Goal: Download file/media

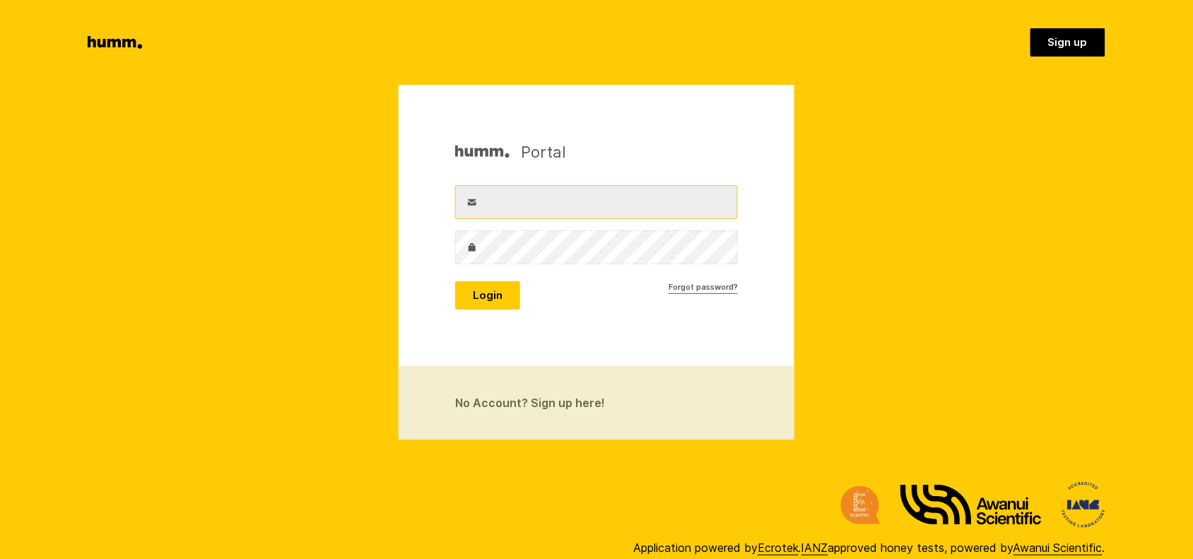
type input "office@puhoihoney.co.nz"
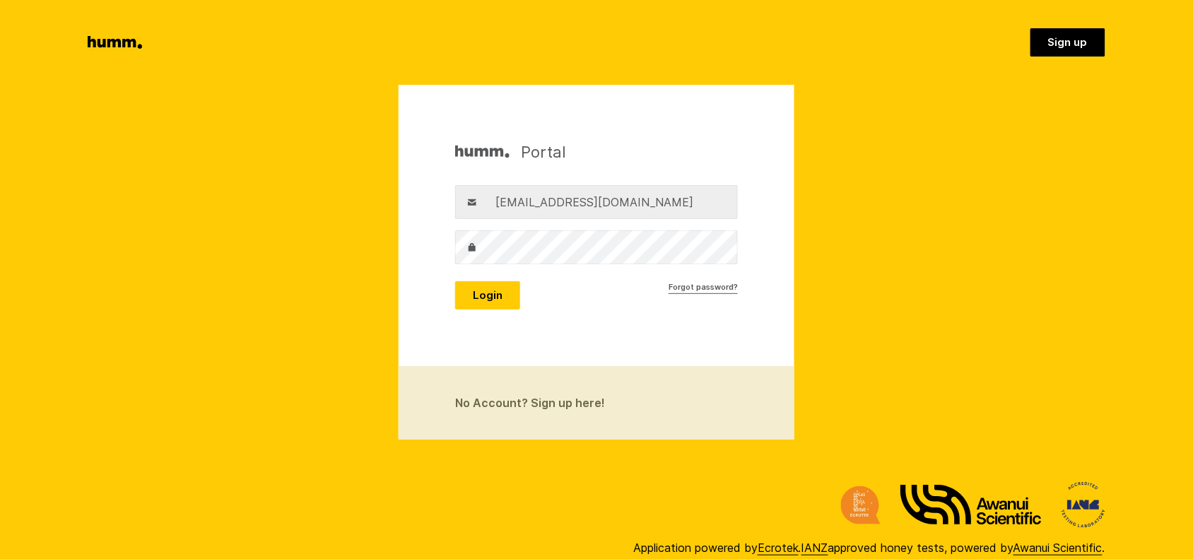
click at [505, 301] on button "Login" at bounding box center [487, 295] width 65 height 28
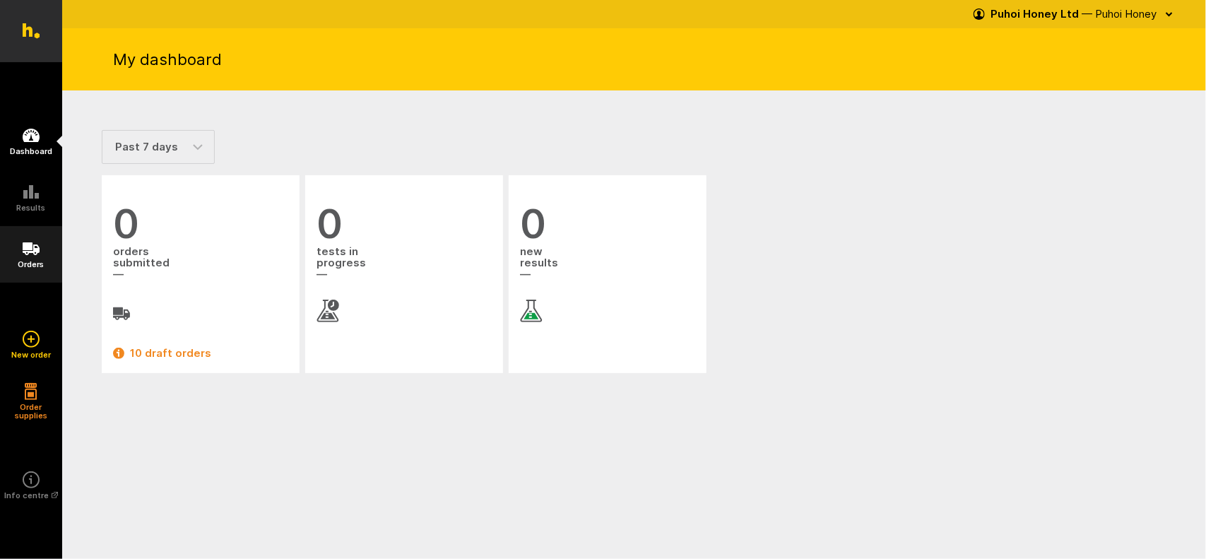
click at [25, 255] on icon at bounding box center [31, 248] width 17 height 17
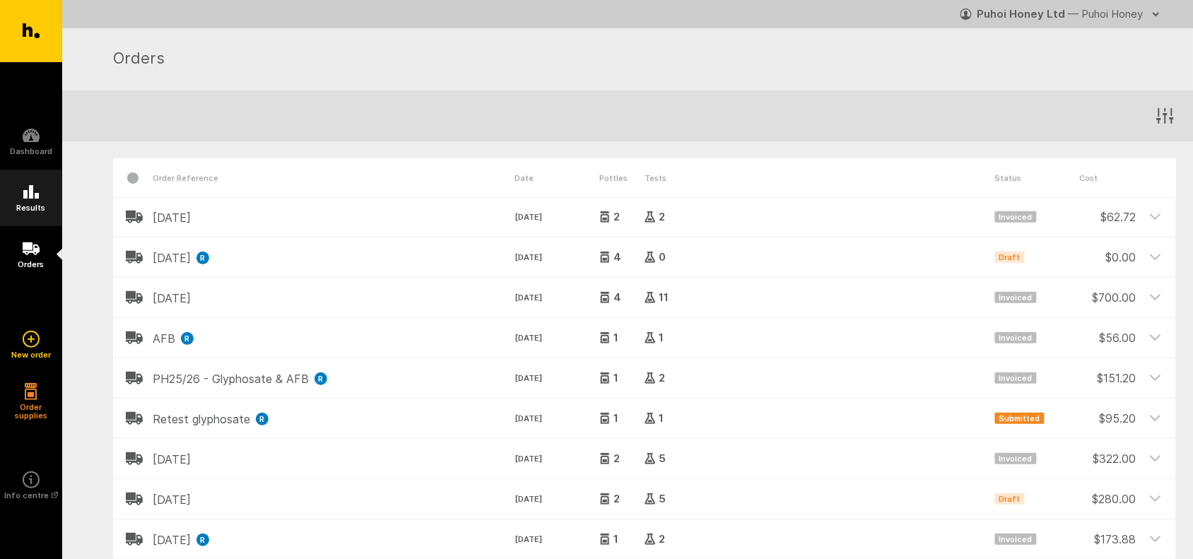
click at [25, 196] on icon at bounding box center [31, 191] width 16 height 13
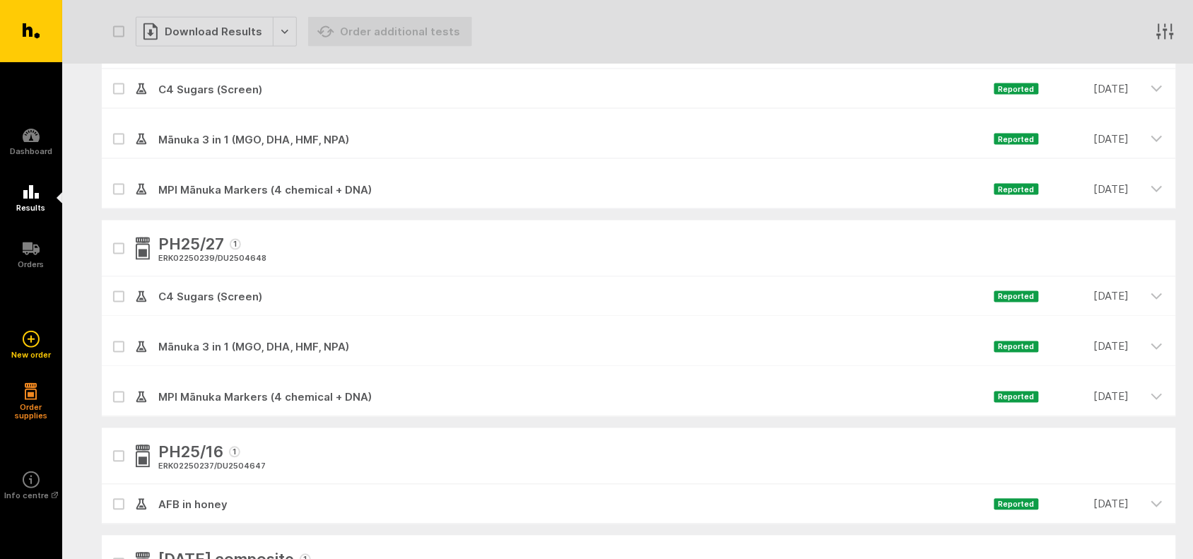
scroll to position [618, 0]
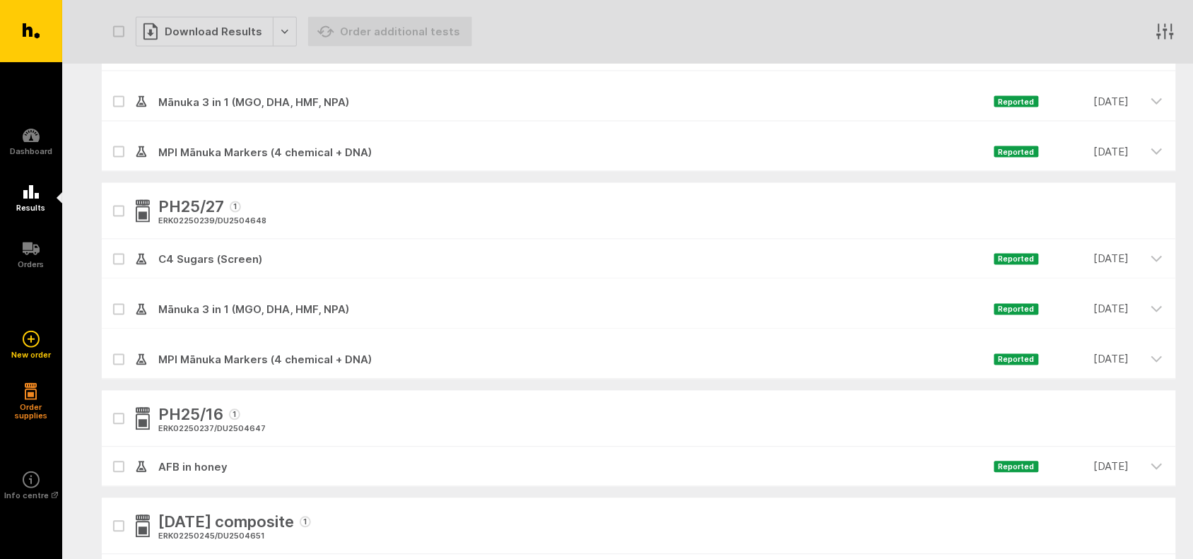
click at [119, 470] on icon at bounding box center [118, 467] width 8 height 6
click at [111, 456] on input "checkbox" at bounding box center [106, 451] width 9 height 9
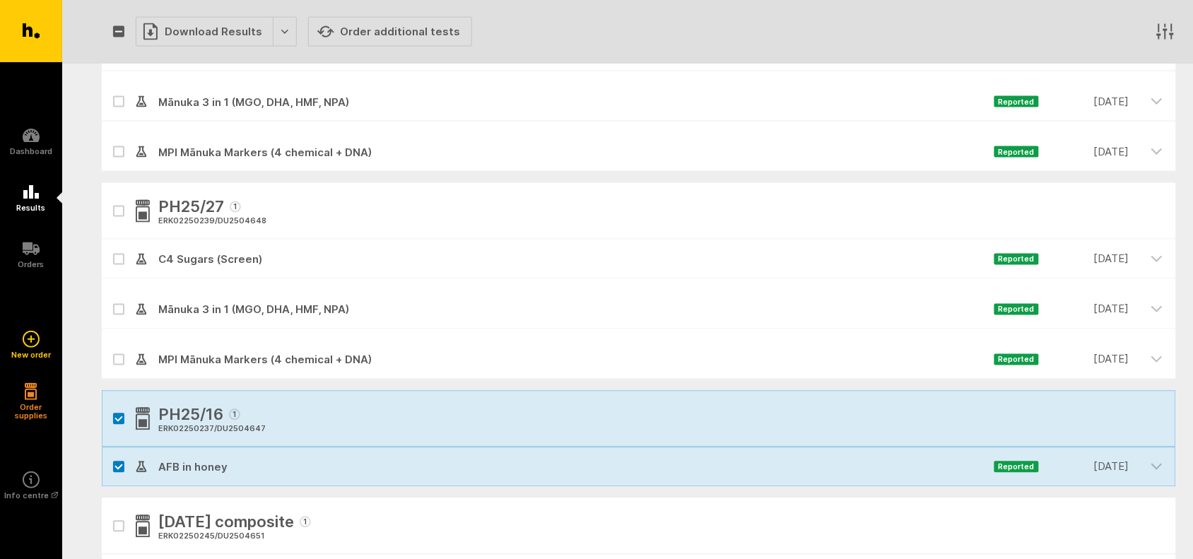
click at [119, 468] on icon at bounding box center [118, 467] width 7 height 4
click at [111, 456] on input "checkbox" at bounding box center [106, 451] width 9 height 9
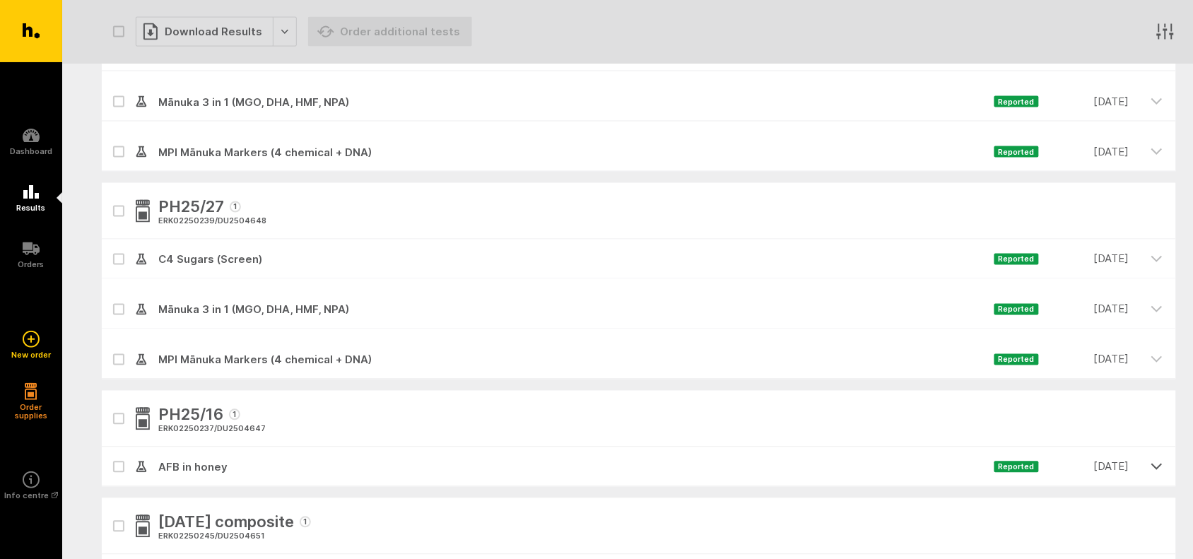
click at [1154, 467] on icon "button" at bounding box center [1157, 466] width 10 height 5
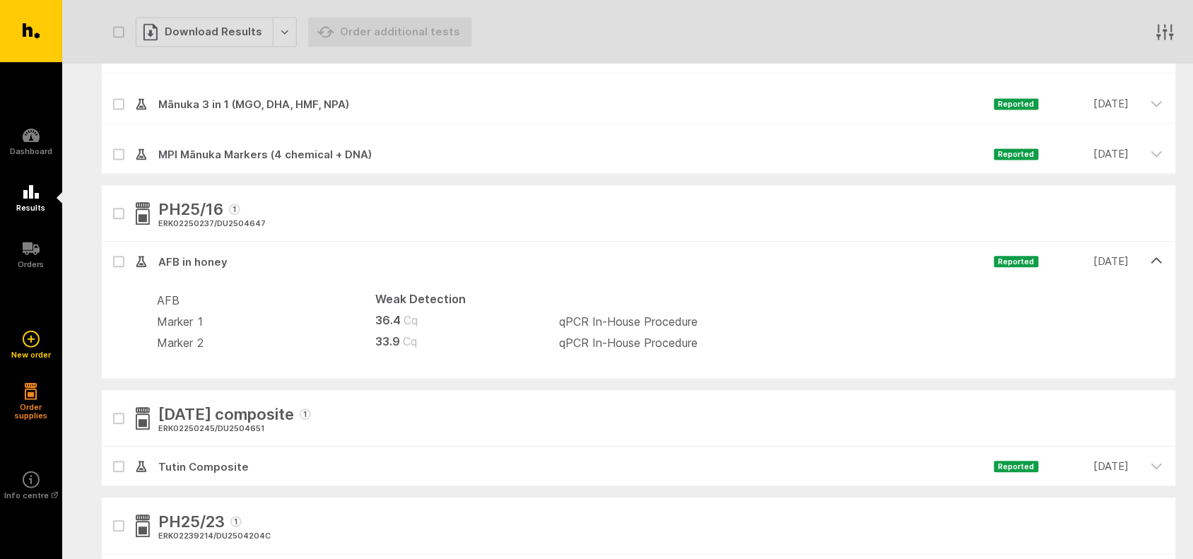
scroll to position [795, 0]
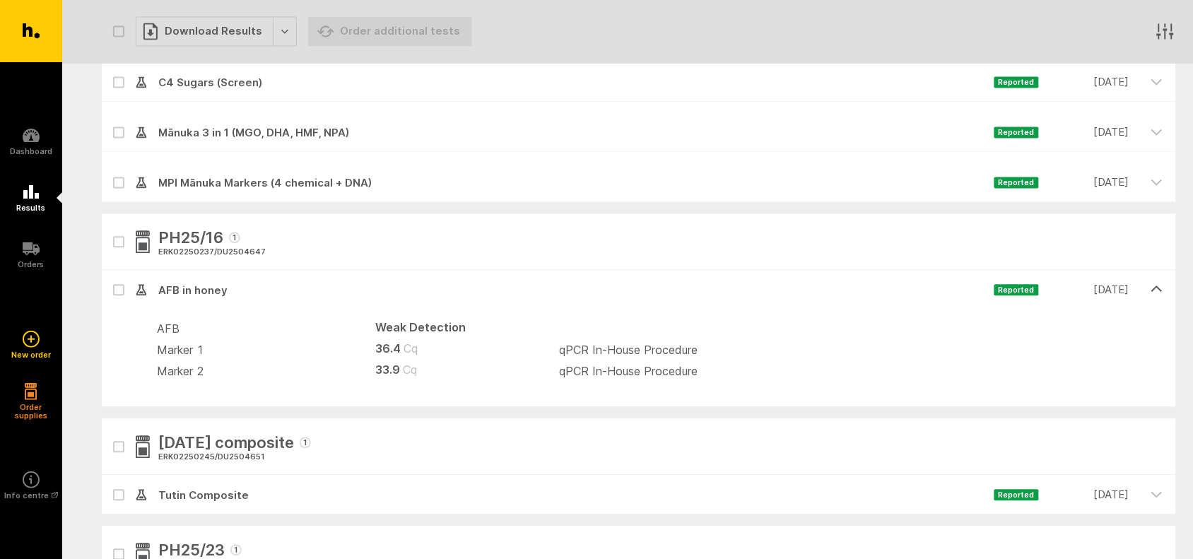
click at [125, 290] on div at bounding box center [119, 291] width 34 height 40
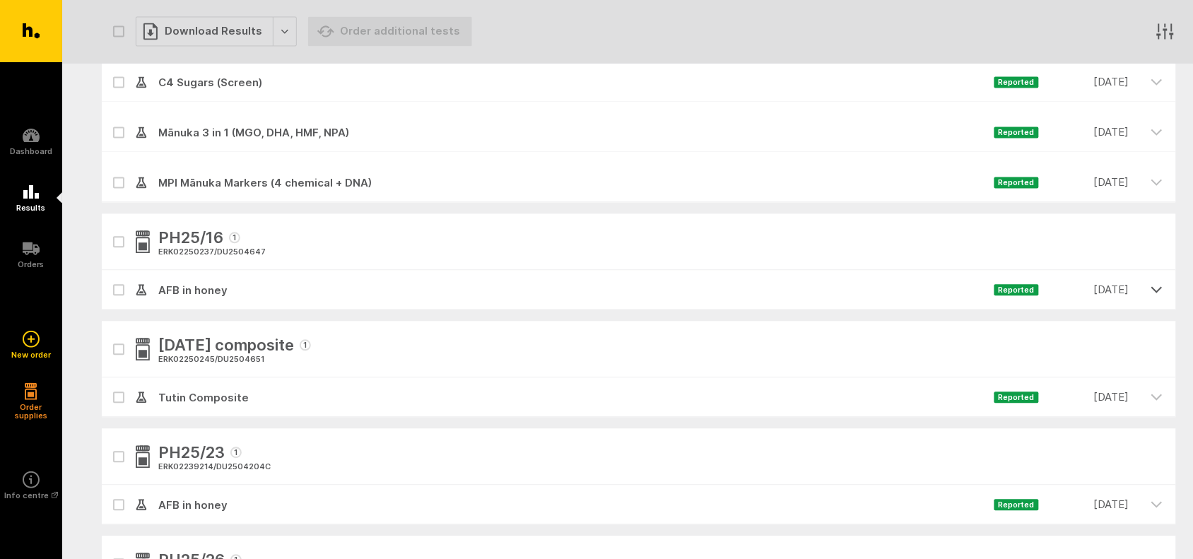
click at [1161, 290] on icon "button" at bounding box center [1156, 289] width 13 height 13
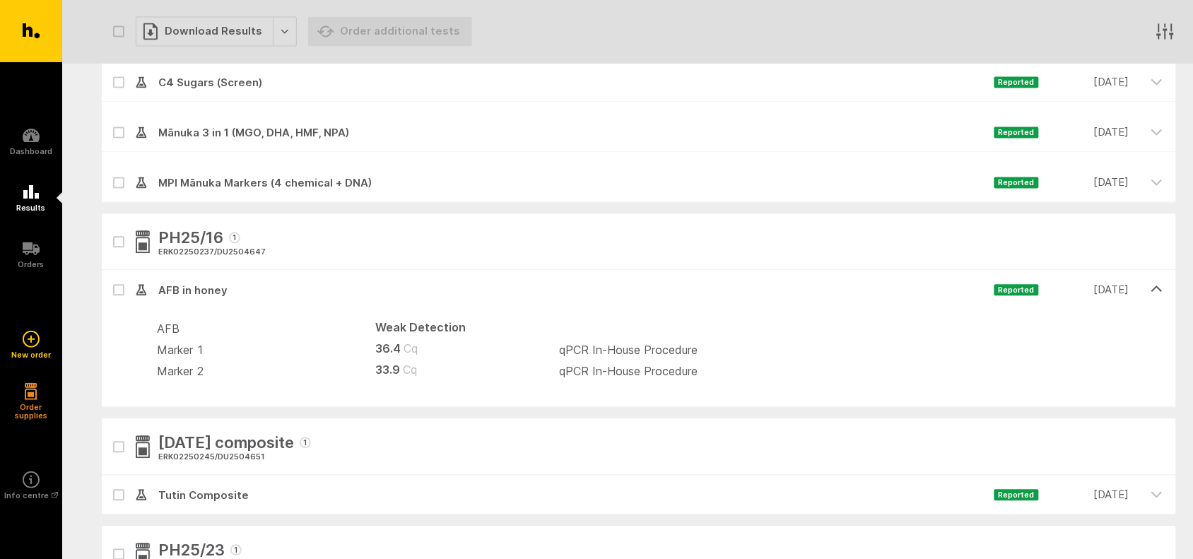
click at [125, 287] on div at bounding box center [119, 291] width 34 height 40
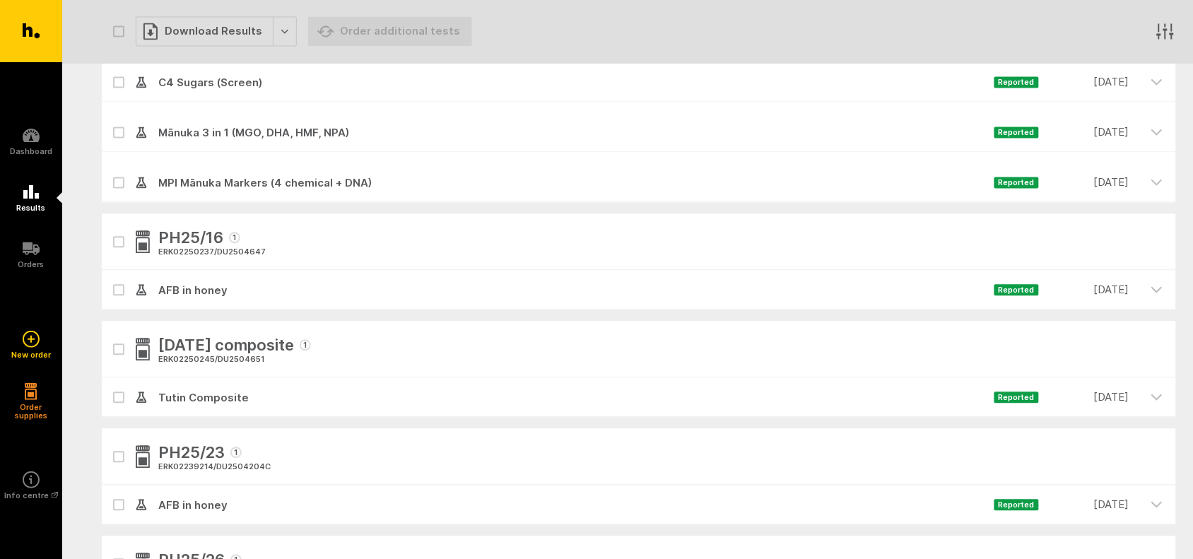
click at [122, 294] on label at bounding box center [118, 290] width 11 height 11
click at [111, 280] on input "checkbox" at bounding box center [106, 275] width 9 height 9
checkbox input "true"
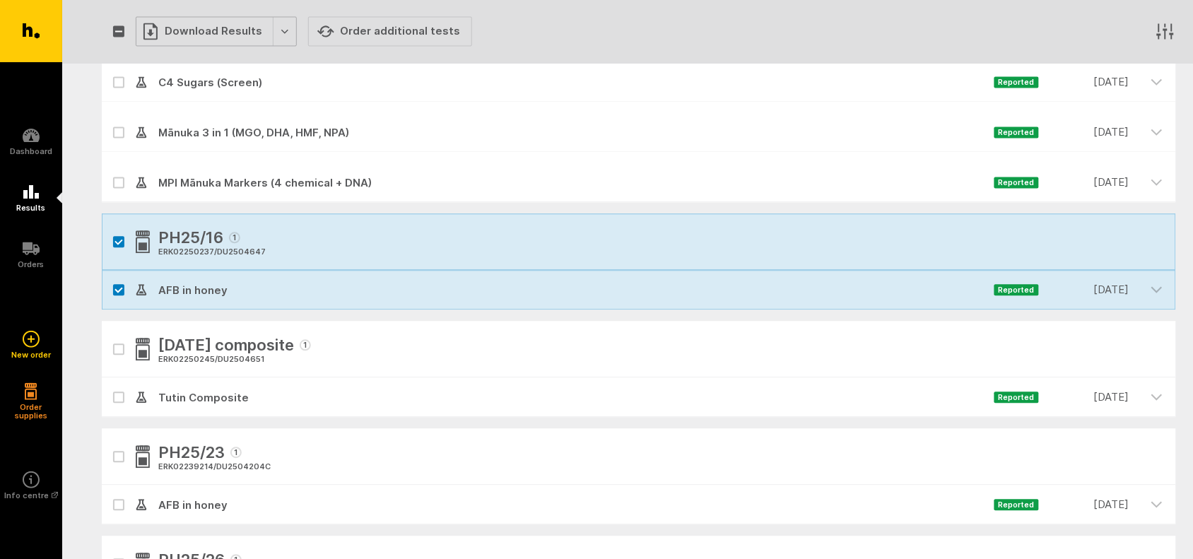
click at [242, 30] on div "Download Results" at bounding box center [216, 32] width 161 height 30
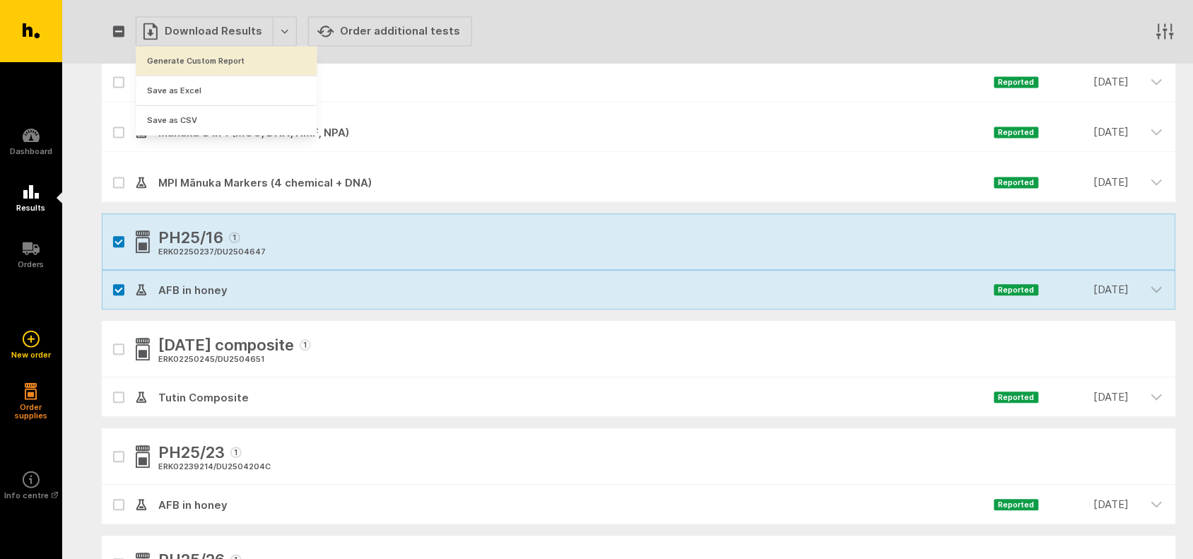
click at [191, 61] on button "Generate Custom Report" at bounding box center [226, 61] width 181 height 29
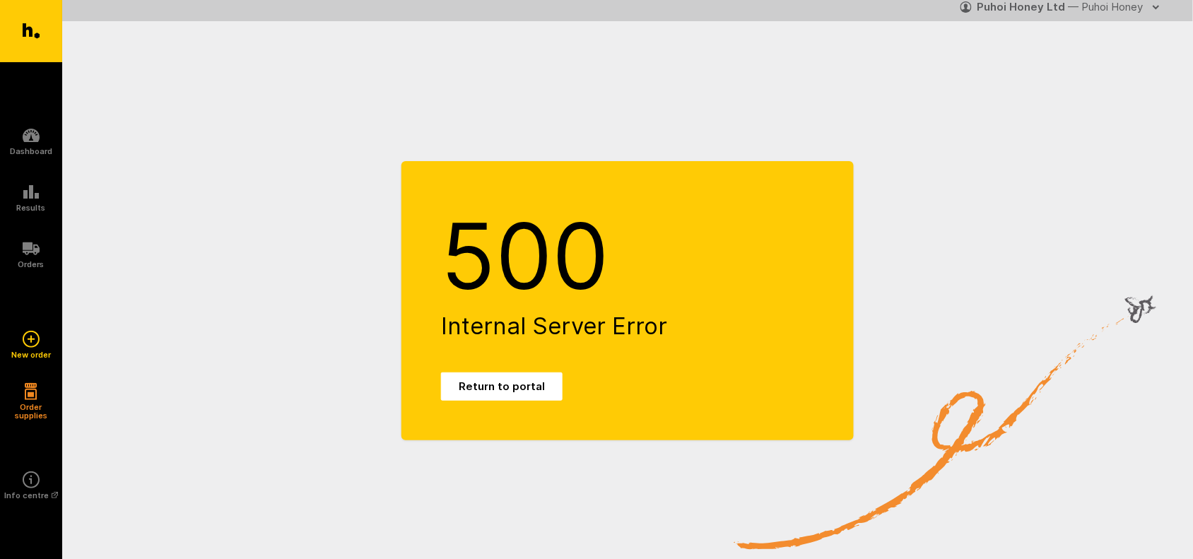
scroll to position [28, 0]
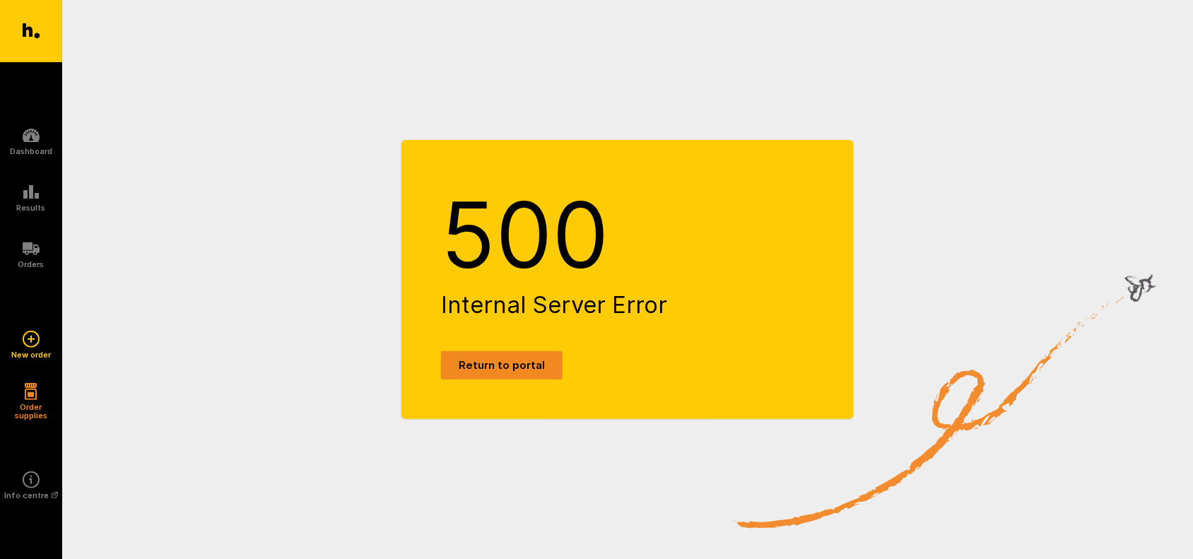
click at [497, 366] on link "Return to portal" at bounding box center [502, 365] width 122 height 28
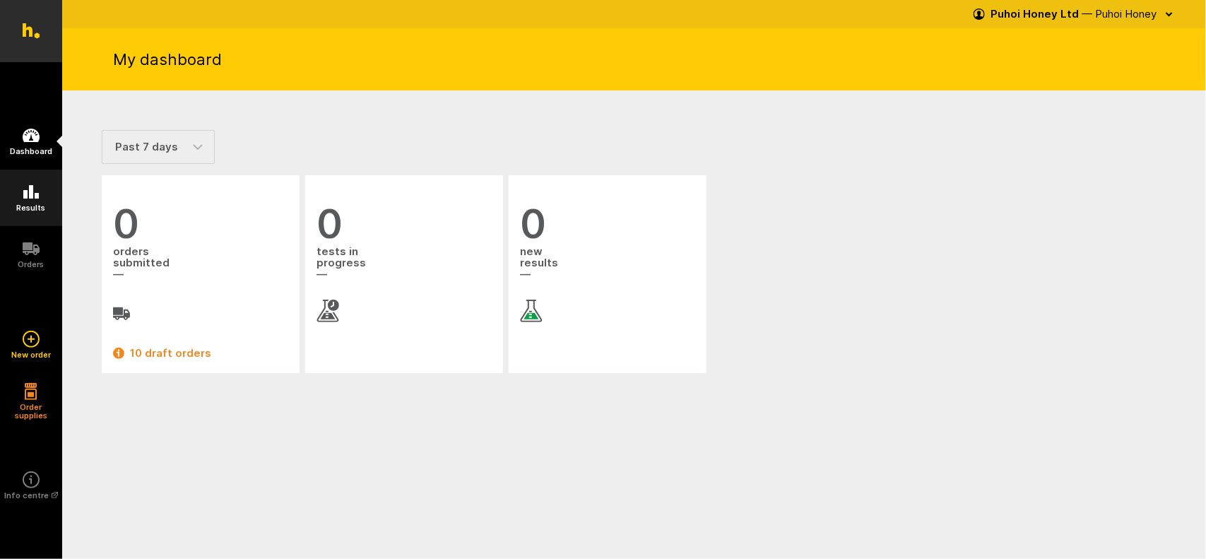
click at [41, 192] on link "Results" at bounding box center [31, 198] width 62 height 57
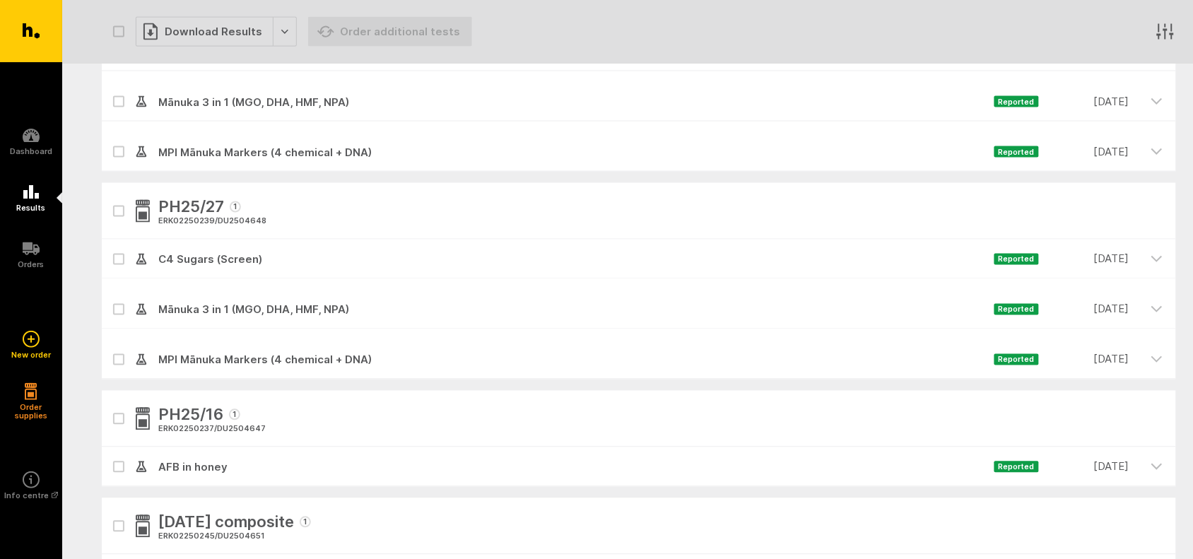
scroll to position [707, 0]
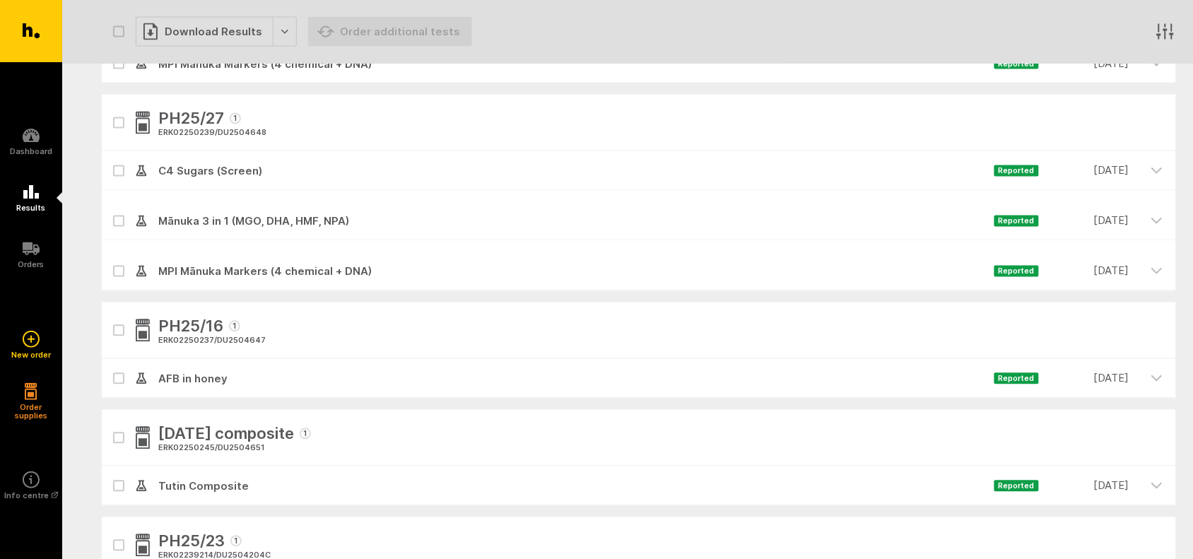
click at [125, 380] on div at bounding box center [119, 379] width 34 height 40
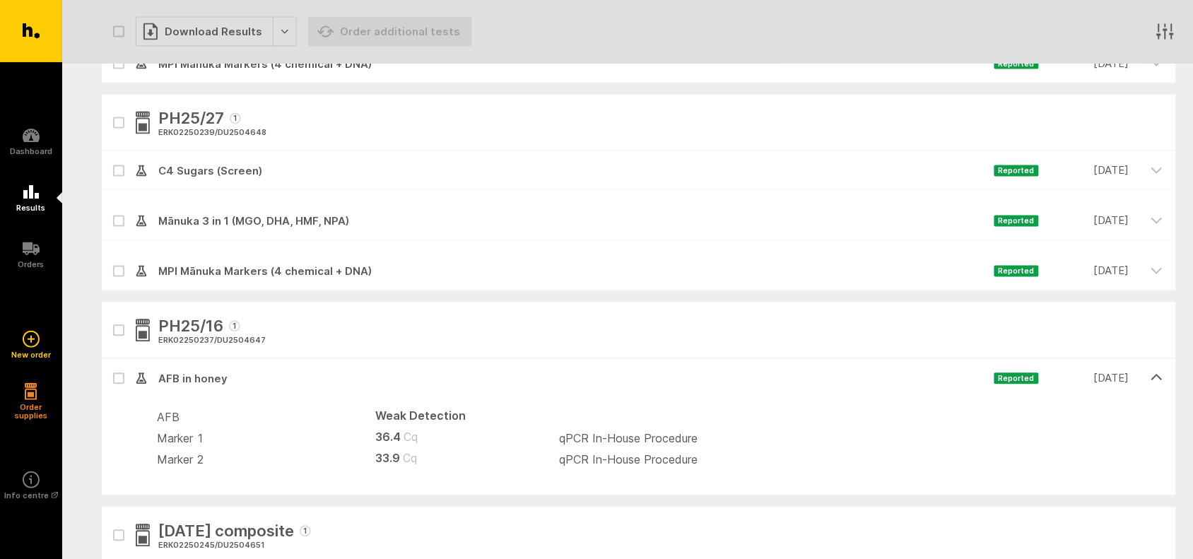
click at [120, 376] on icon at bounding box center [118, 379] width 8 height 6
click at [111, 368] on input "checkbox" at bounding box center [106, 363] width 9 height 9
checkbox input "true"
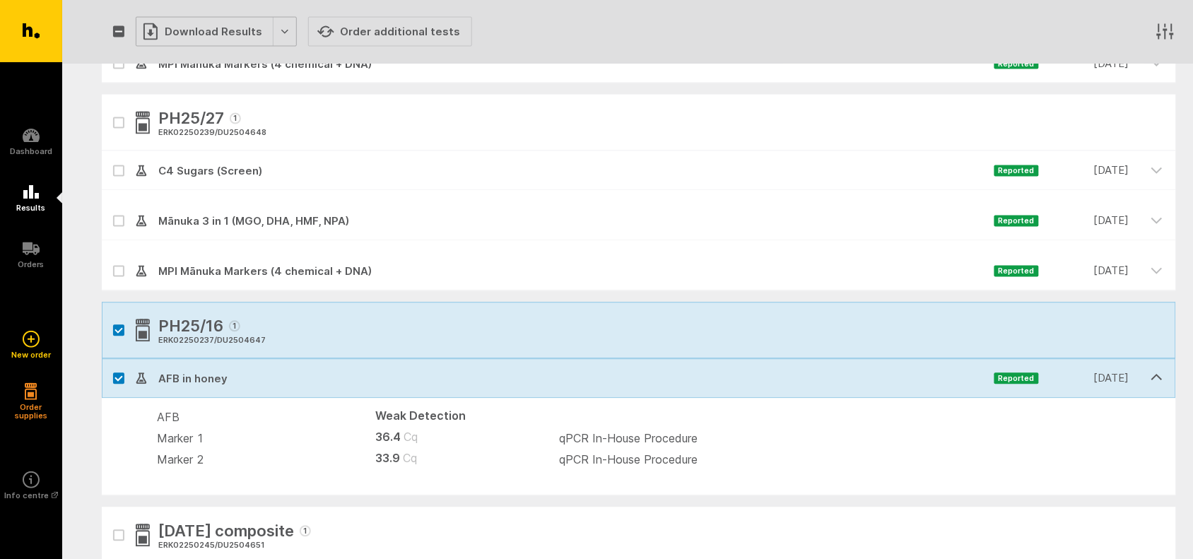
click at [277, 33] on div "Download Results" at bounding box center [216, 32] width 161 height 30
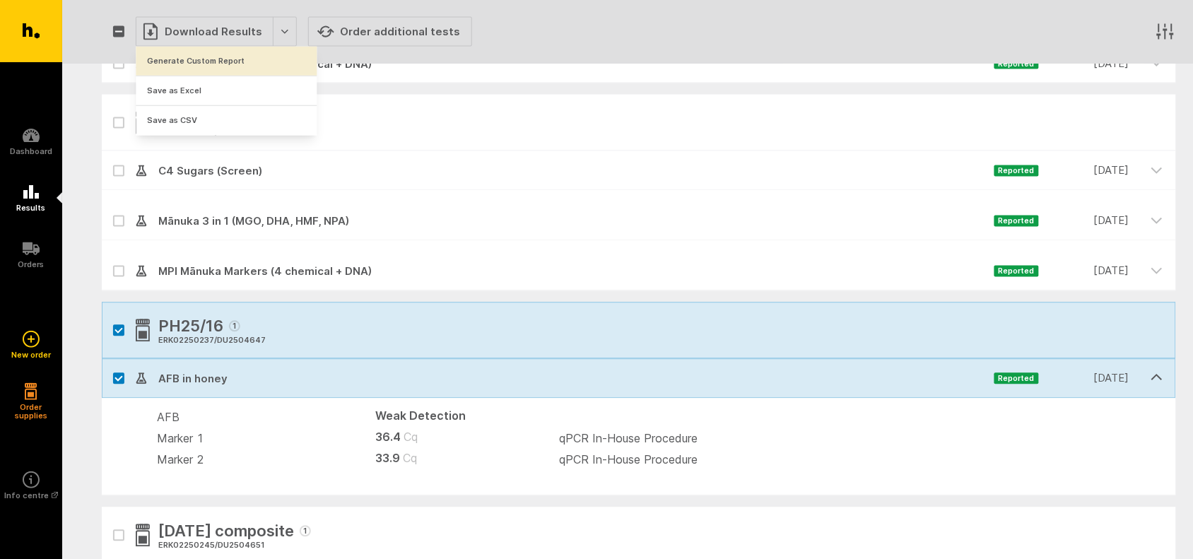
click at [208, 57] on button "Generate Custom Report" at bounding box center [226, 61] width 181 height 29
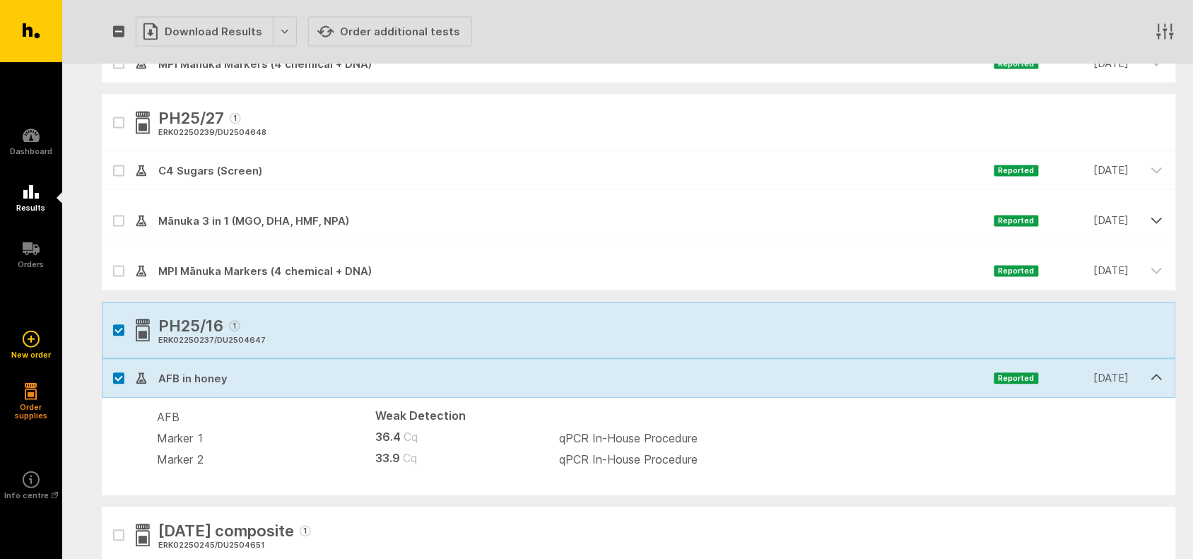
click at [1147, 217] on button "button" at bounding box center [1157, 219] width 38 height 37
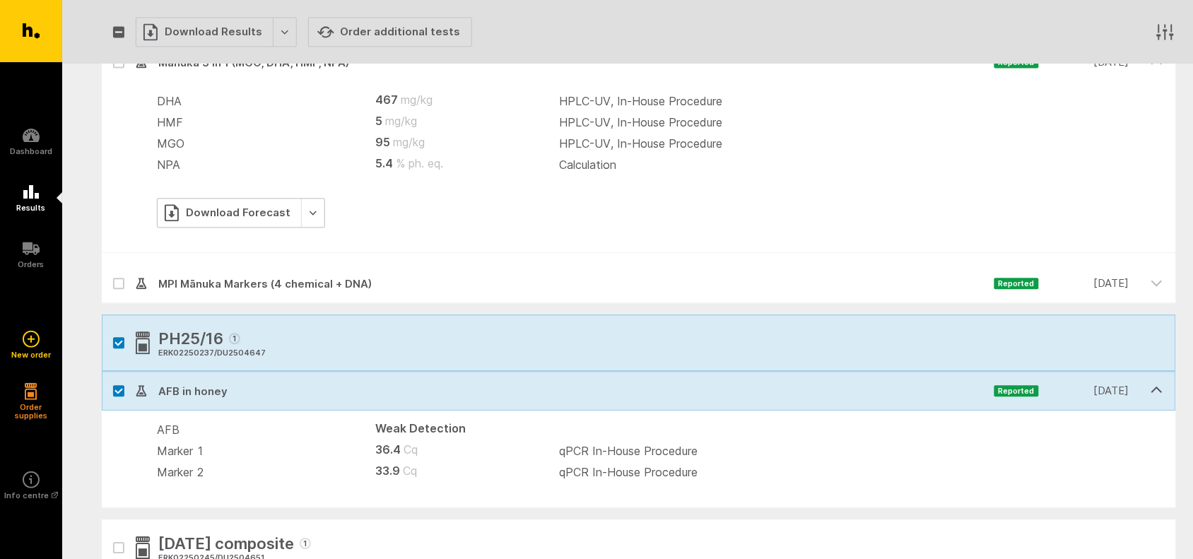
scroll to position [883, 0]
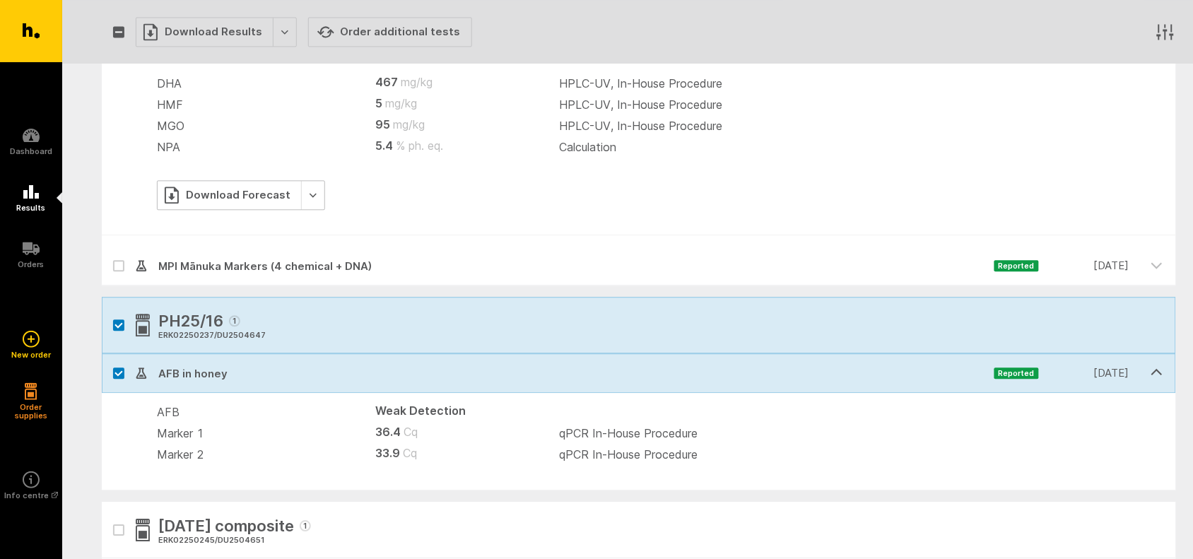
click at [237, 196] on div "Download Forecast" at bounding box center [241, 195] width 168 height 30
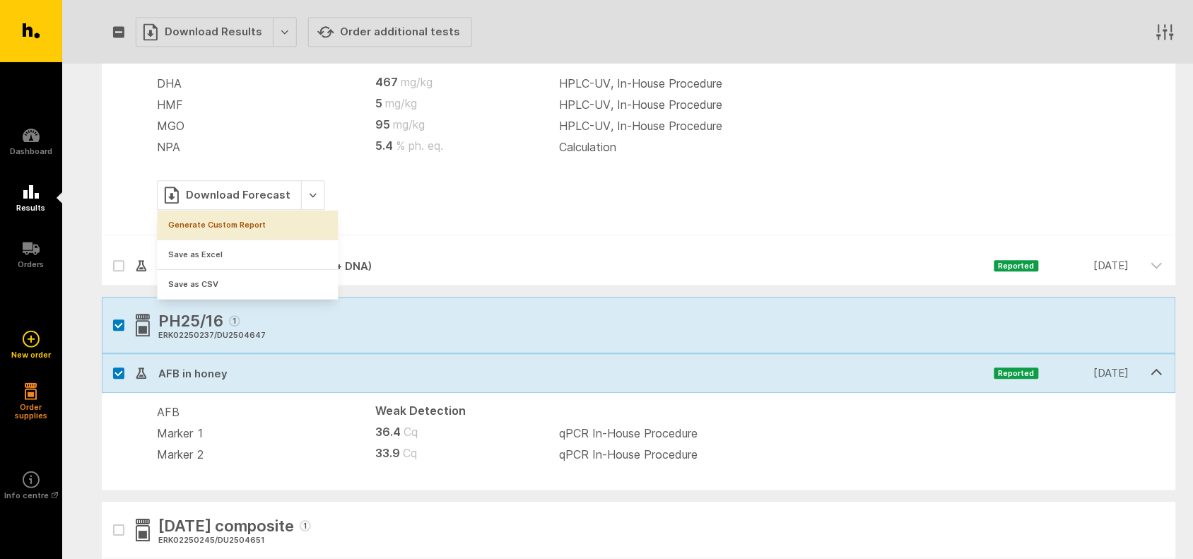
click at [235, 220] on link "Generate Custom Report" at bounding box center [248, 225] width 181 height 29
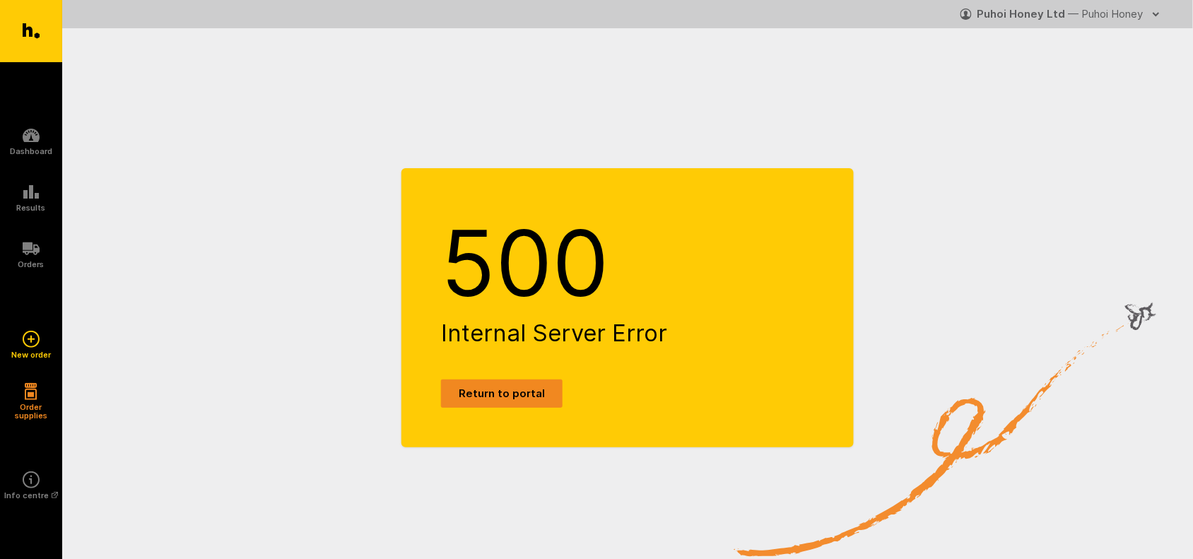
click at [483, 398] on link "Return to portal" at bounding box center [502, 393] width 122 height 28
